Goal: Task Accomplishment & Management: Manage account settings

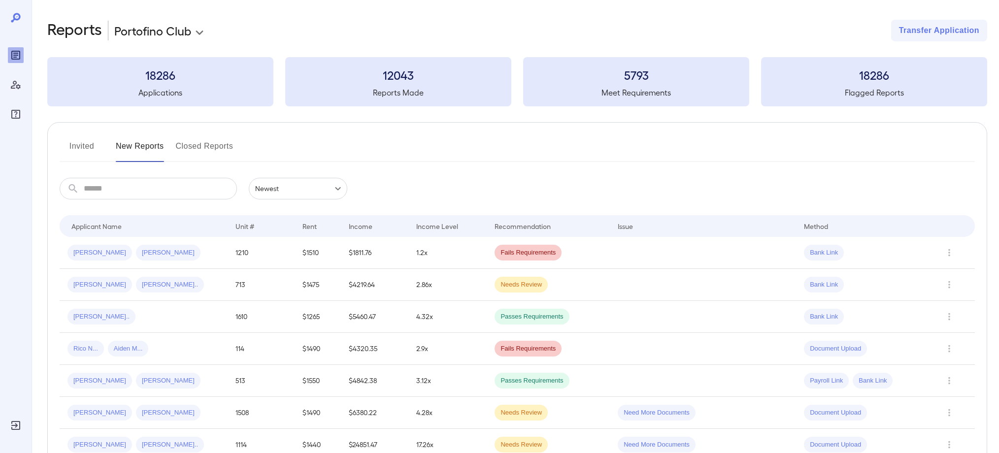
click at [76, 145] on button "Invited" at bounding box center [82, 150] width 44 height 24
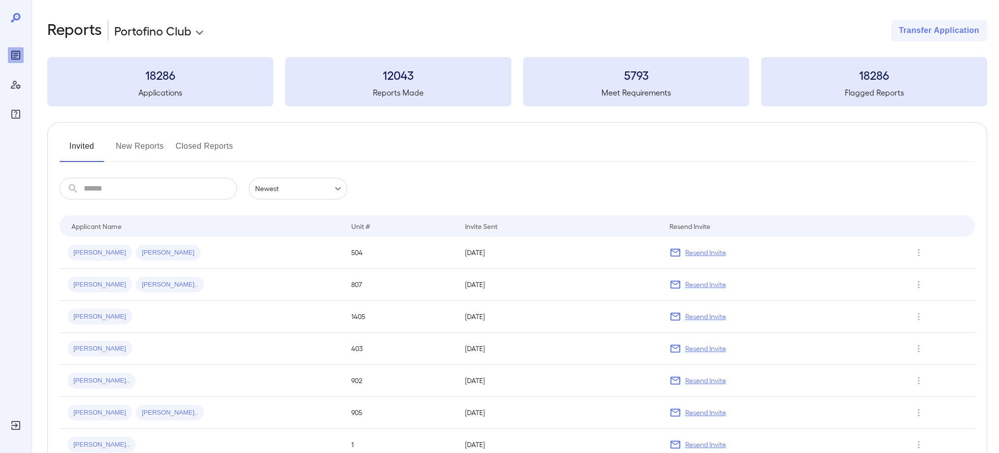
click at [151, 147] on button "New Reports" at bounding box center [140, 150] width 48 height 24
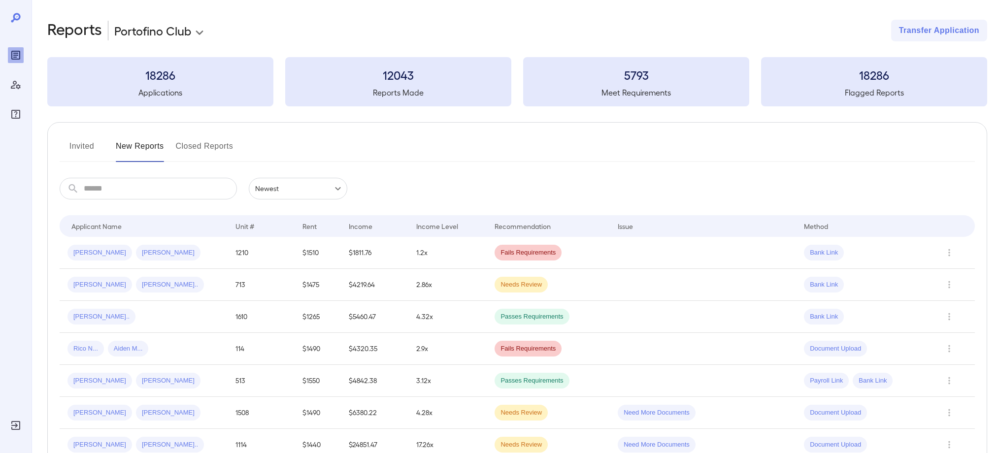
click at [83, 140] on button "Invited" at bounding box center [82, 150] width 44 height 24
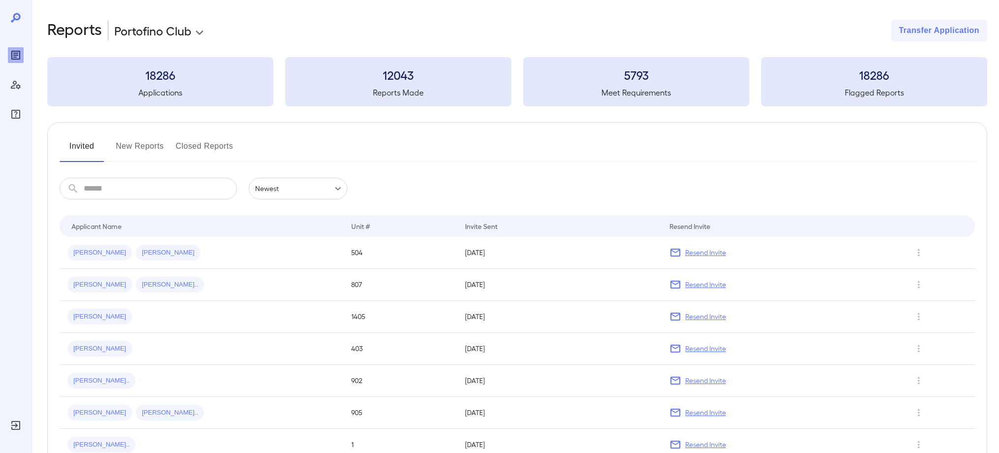
click at [130, 148] on button "New Reports" at bounding box center [140, 150] width 48 height 24
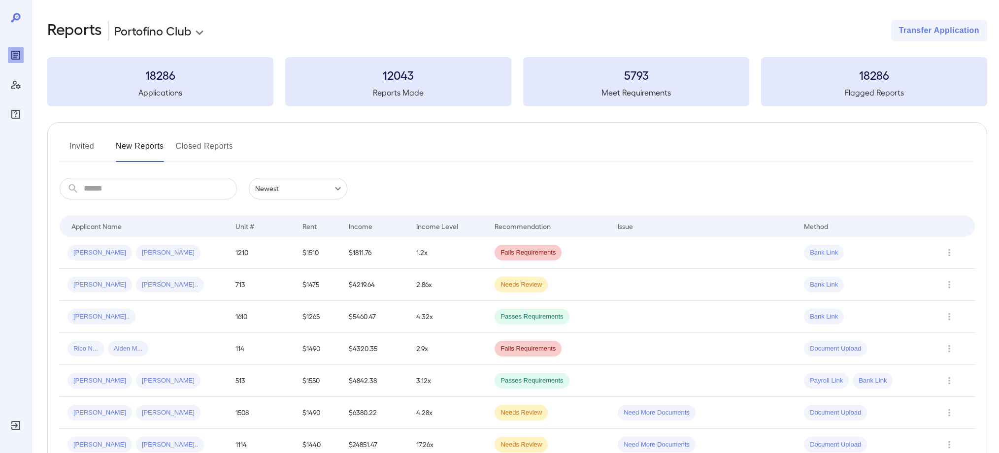
click at [199, 36] on body "**********" at bounding box center [499, 226] width 999 height 453
click at [178, 55] on li "Portofino Club" at bounding box center [162, 53] width 97 height 16
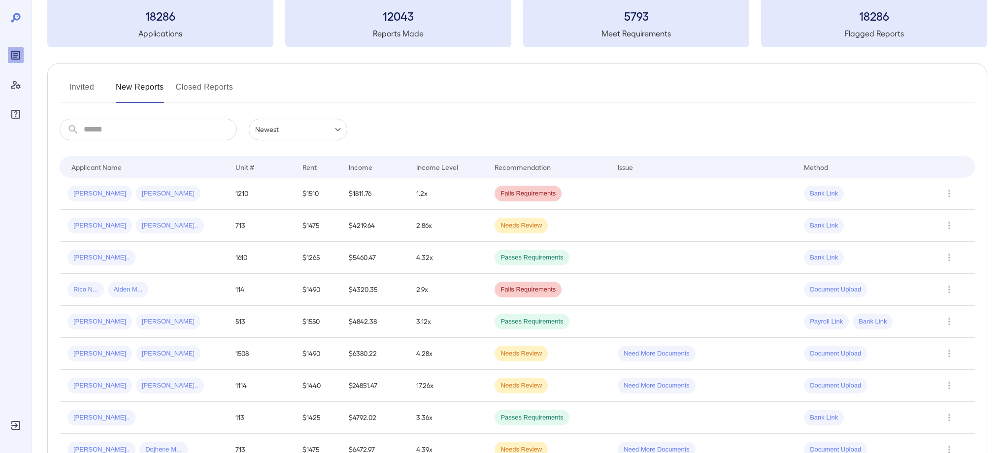
scroll to position [60, 0]
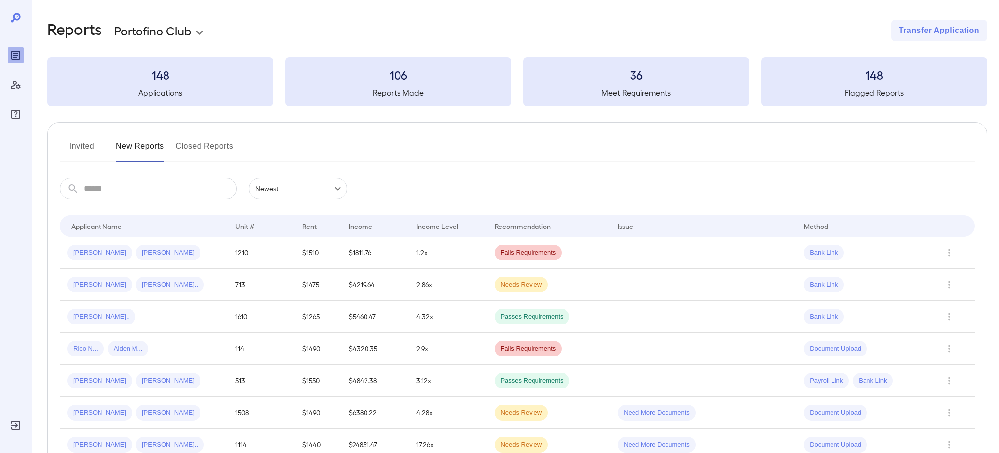
click at [887, 85] on div "148 Flagged Reports" at bounding box center [874, 81] width 226 height 49
click at [877, 78] on h3 "148" at bounding box center [874, 75] width 226 height 16
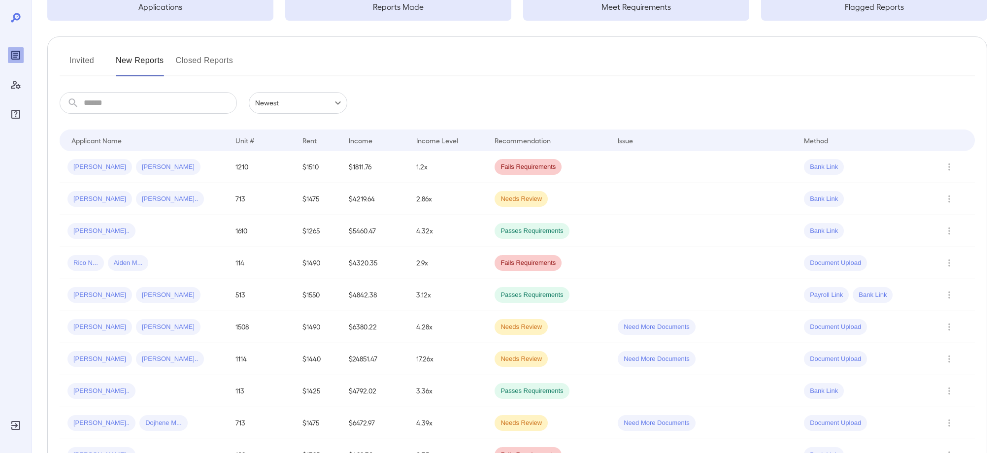
scroll to position [90, 0]
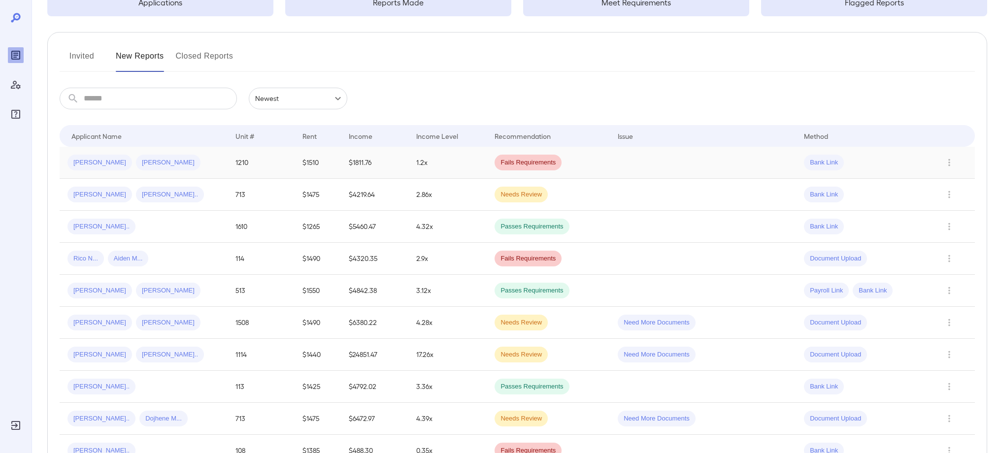
click at [197, 170] on div "[PERSON_NAME] [PERSON_NAME]" at bounding box center [143, 163] width 152 height 16
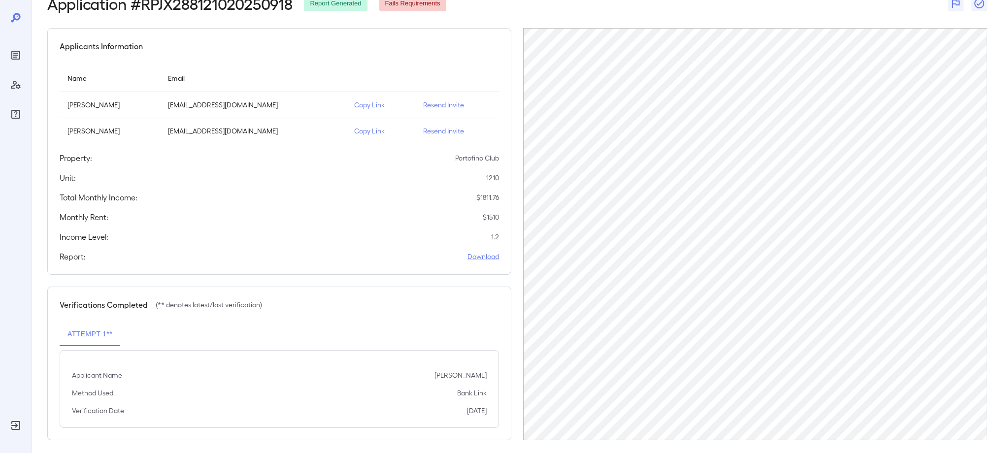
scroll to position [67, 0]
